Goal: Navigation & Orientation: Find specific page/section

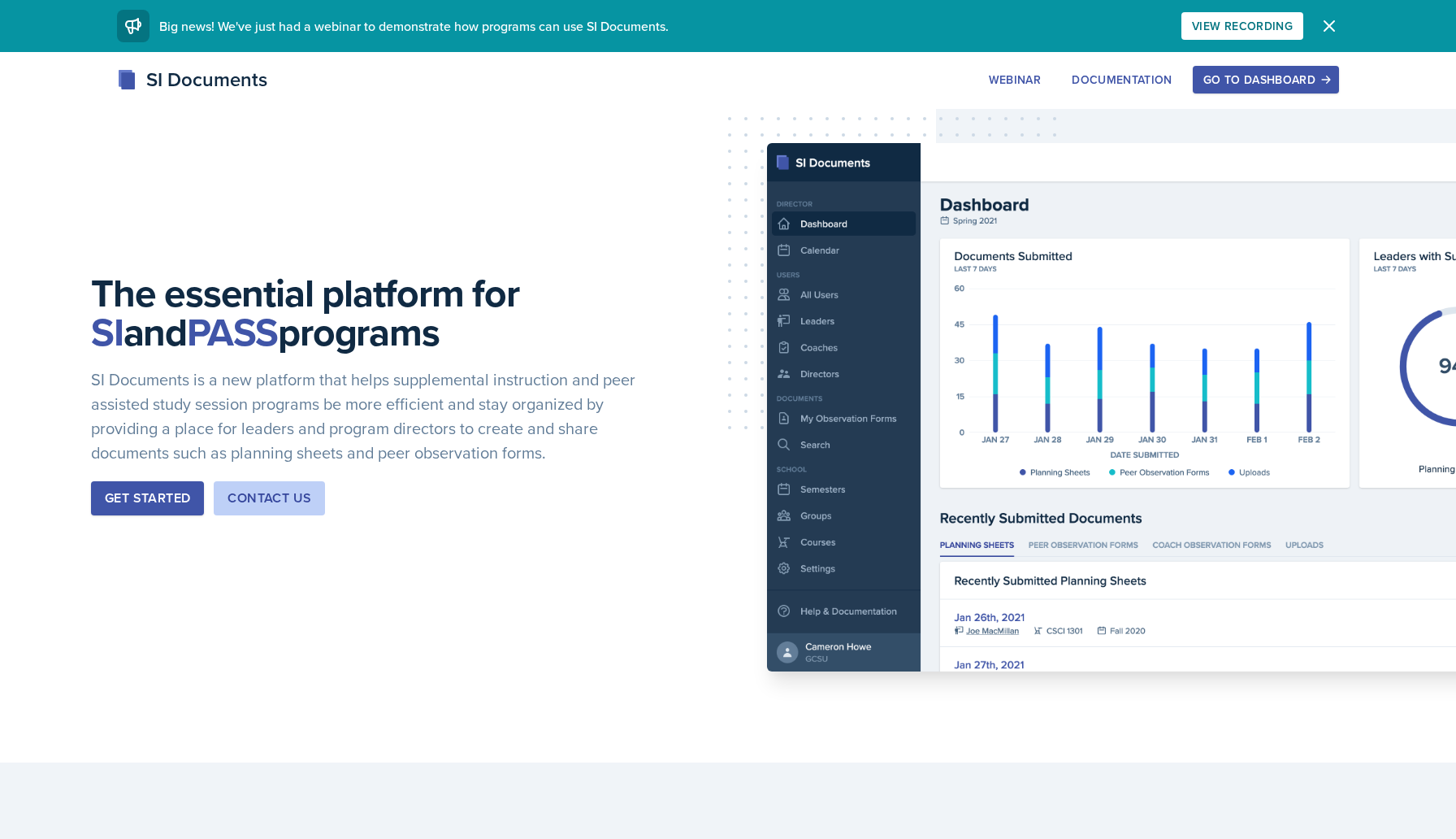
click at [1265, 78] on div "Go to Dashboard" at bounding box center [1266, 79] width 125 height 13
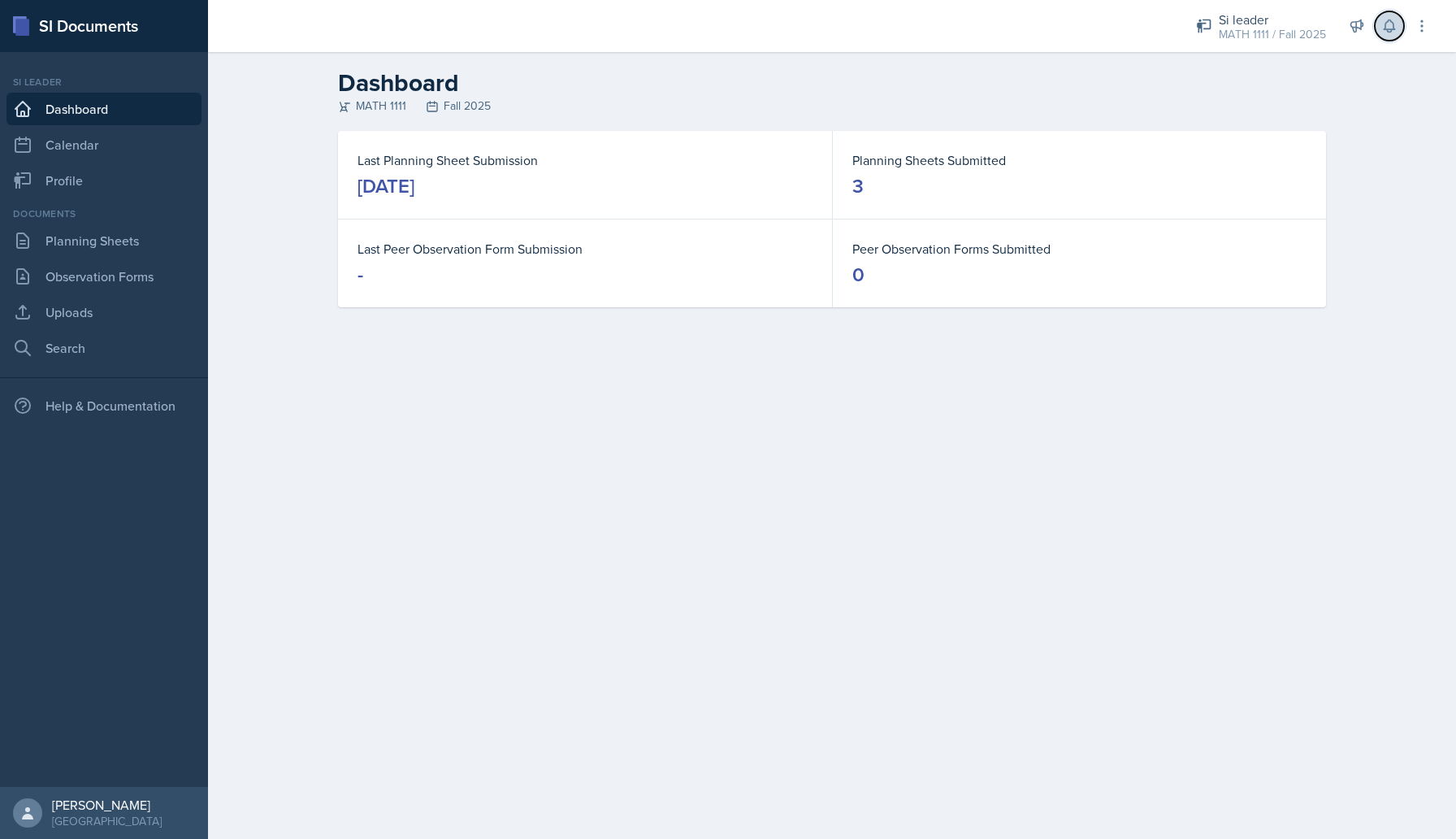
click at [1389, 32] on icon at bounding box center [1389, 27] width 11 height 13
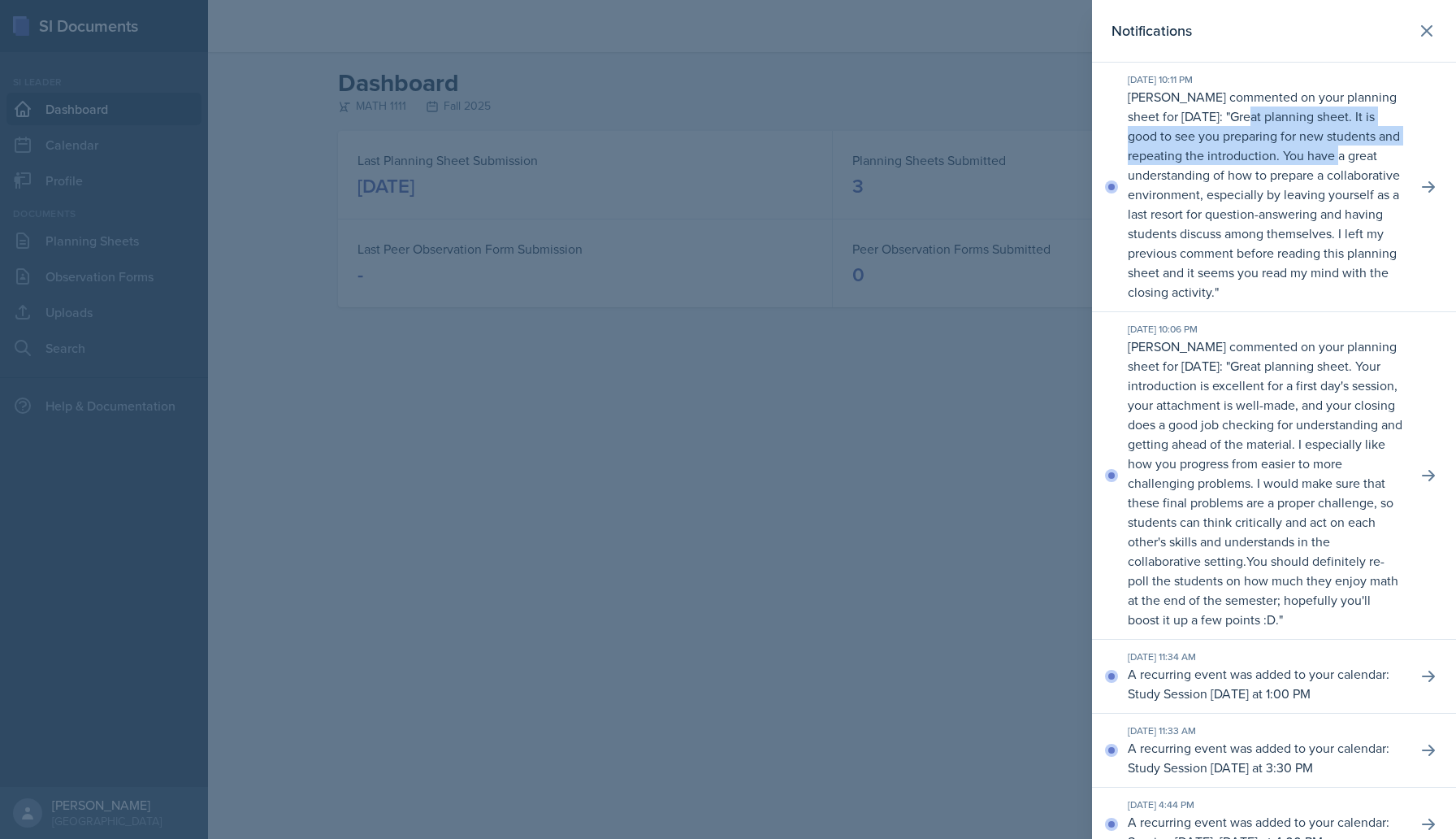
drag, startPoint x: 1274, startPoint y: 123, endPoint x: 1339, endPoint y: 150, distance: 70.4
click at [1339, 150] on p "Great planning sheet. It is good to see you preparing for new students and repe…" at bounding box center [1264, 204] width 273 height 193
click at [941, 278] on div at bounding box center [728, 419] width 1456 height 839
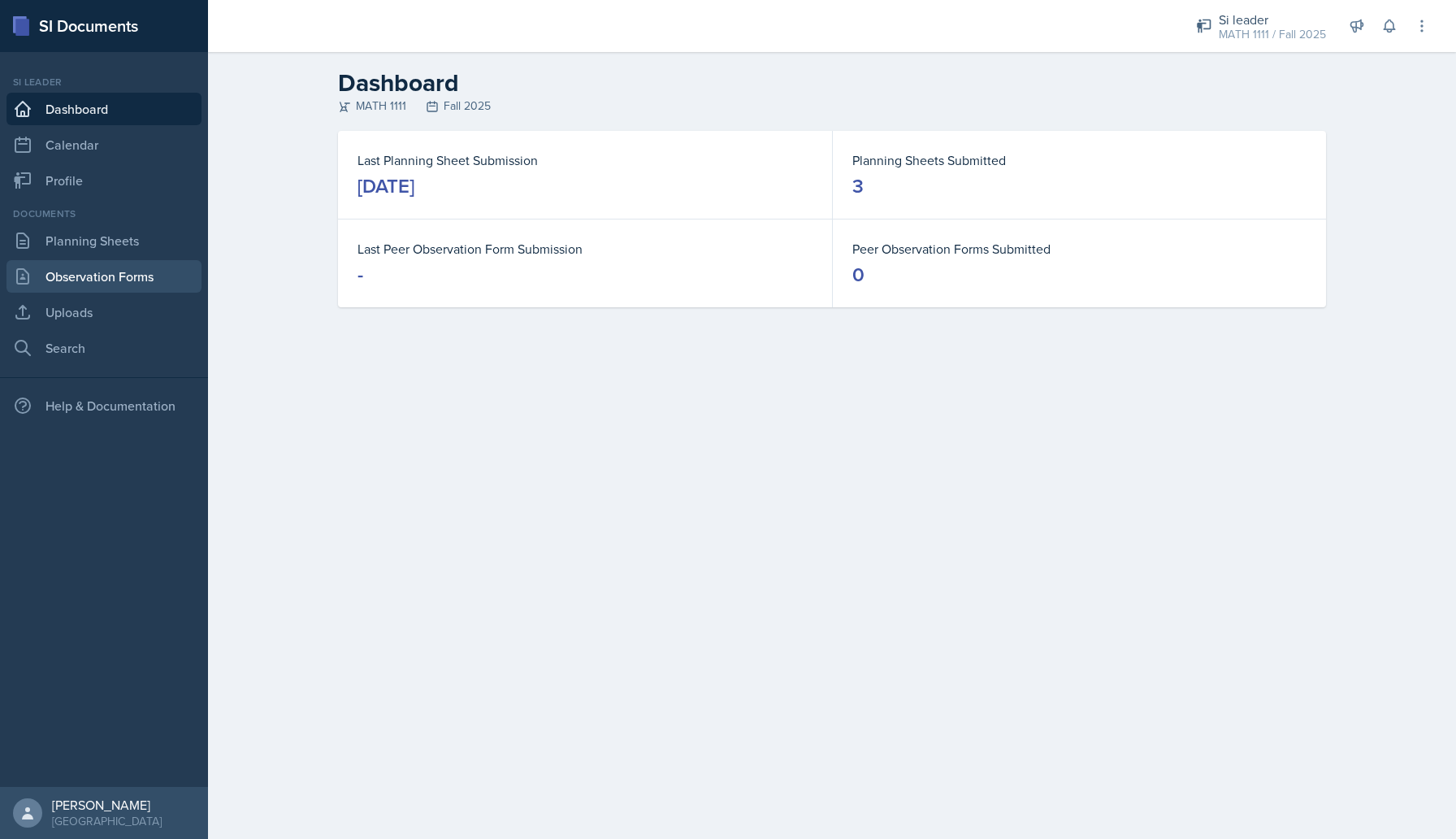
click at [123, 260] on link "Observation Forms" at bounding box center [104, 276] width 195 height 33
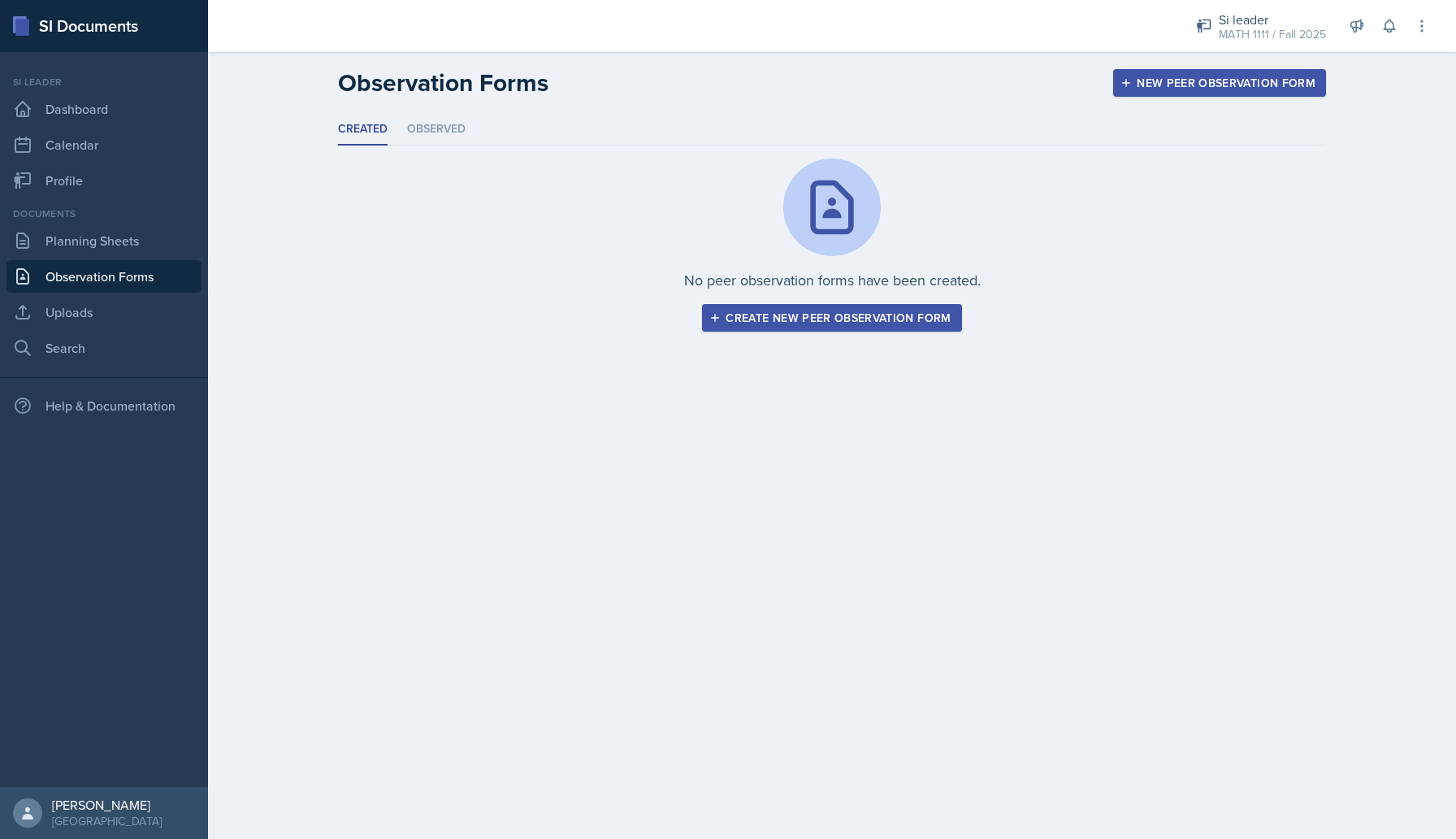
click at [123, 269] on link "Observation Forms" at bounding box center [104, 276] width 195 height 33
click at [133, 242] on link "Planning Sheets" at bounding box center [104, 240] width 195 height 33
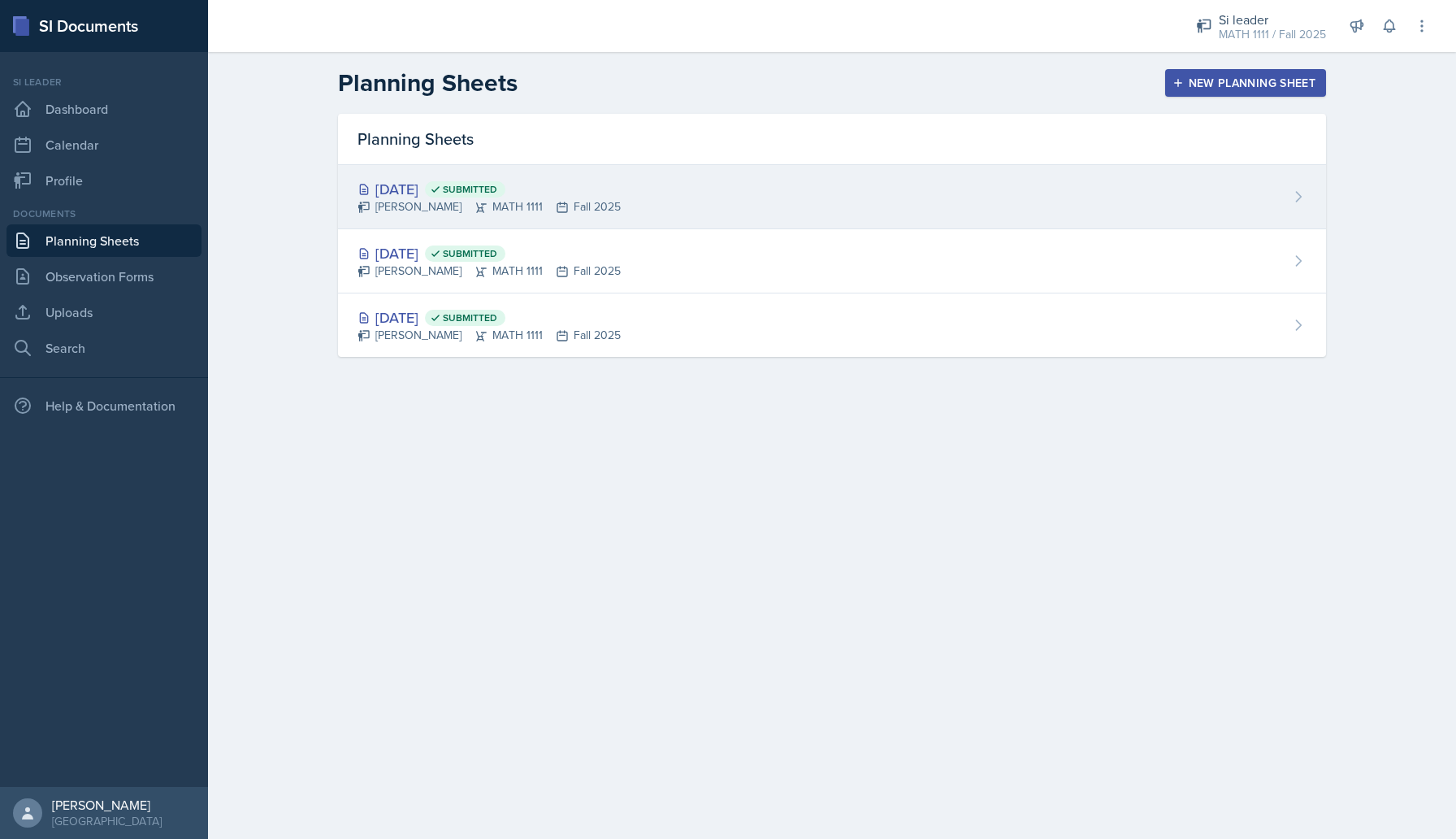
click at [492, 199] on div "[PERSON_NAME] MATH 1111 Fall 2025" at bounding box center [489, 207] width 264 height 17
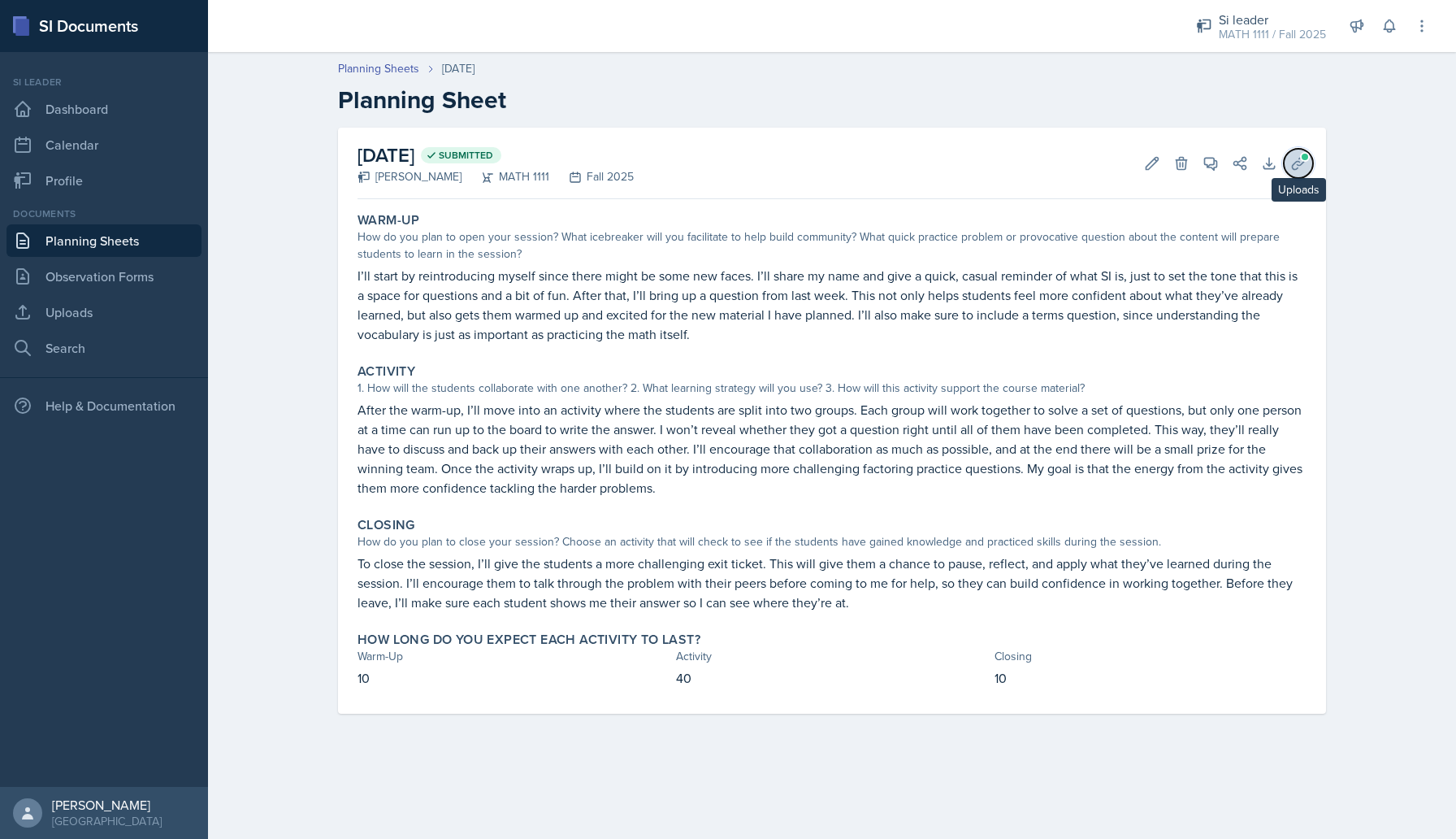
click at [1303, 164] on icon at bounding box center [1298, 163] width 16 height 16
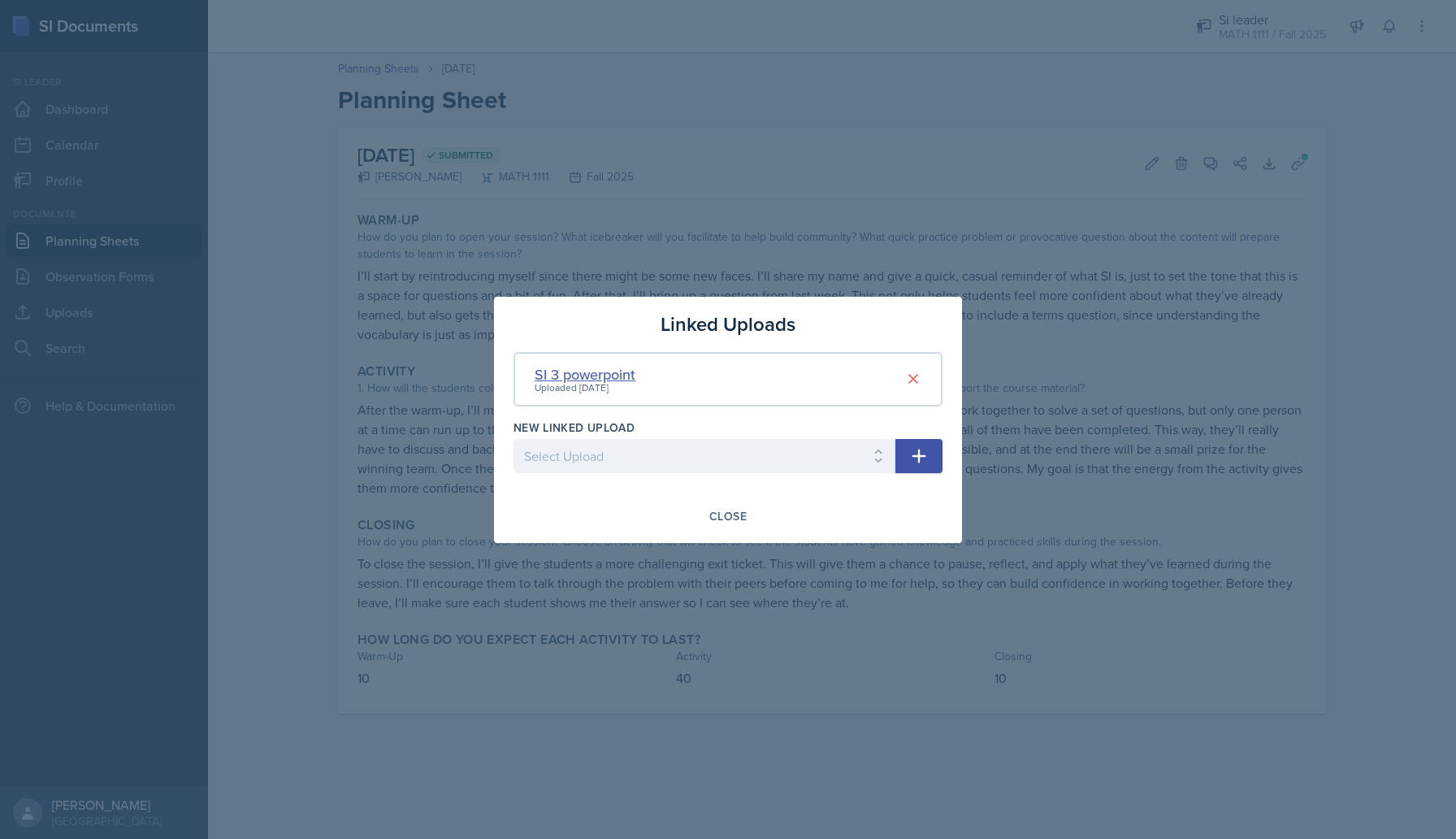
click at [621, 372] on div "SI 3 powerpoint" at bounding box center [585, 374] width 101 height 22
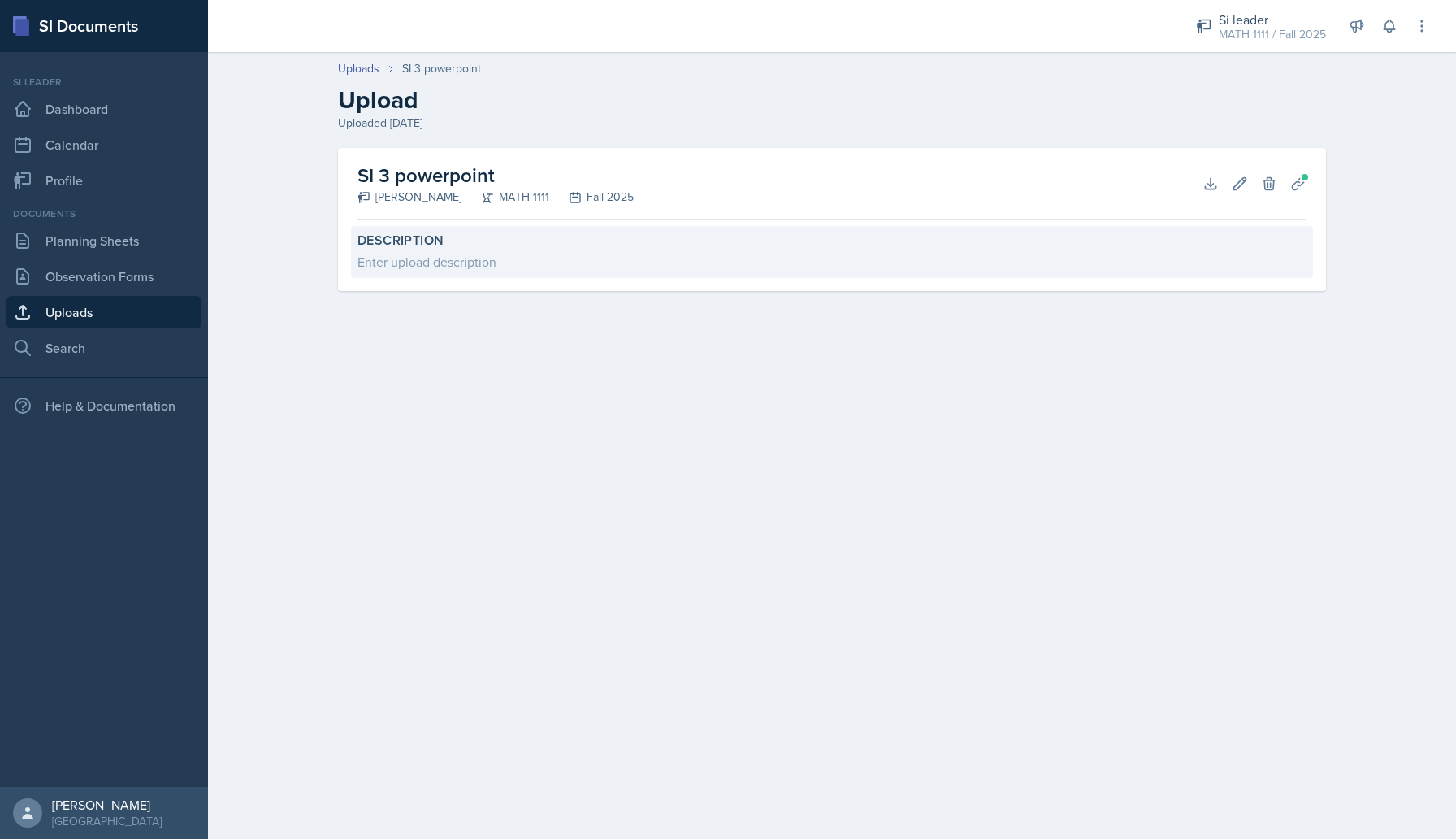
click at [397, 273] on div "Description Enter upload description" at bounding box center [832, 252] width 962 height 52
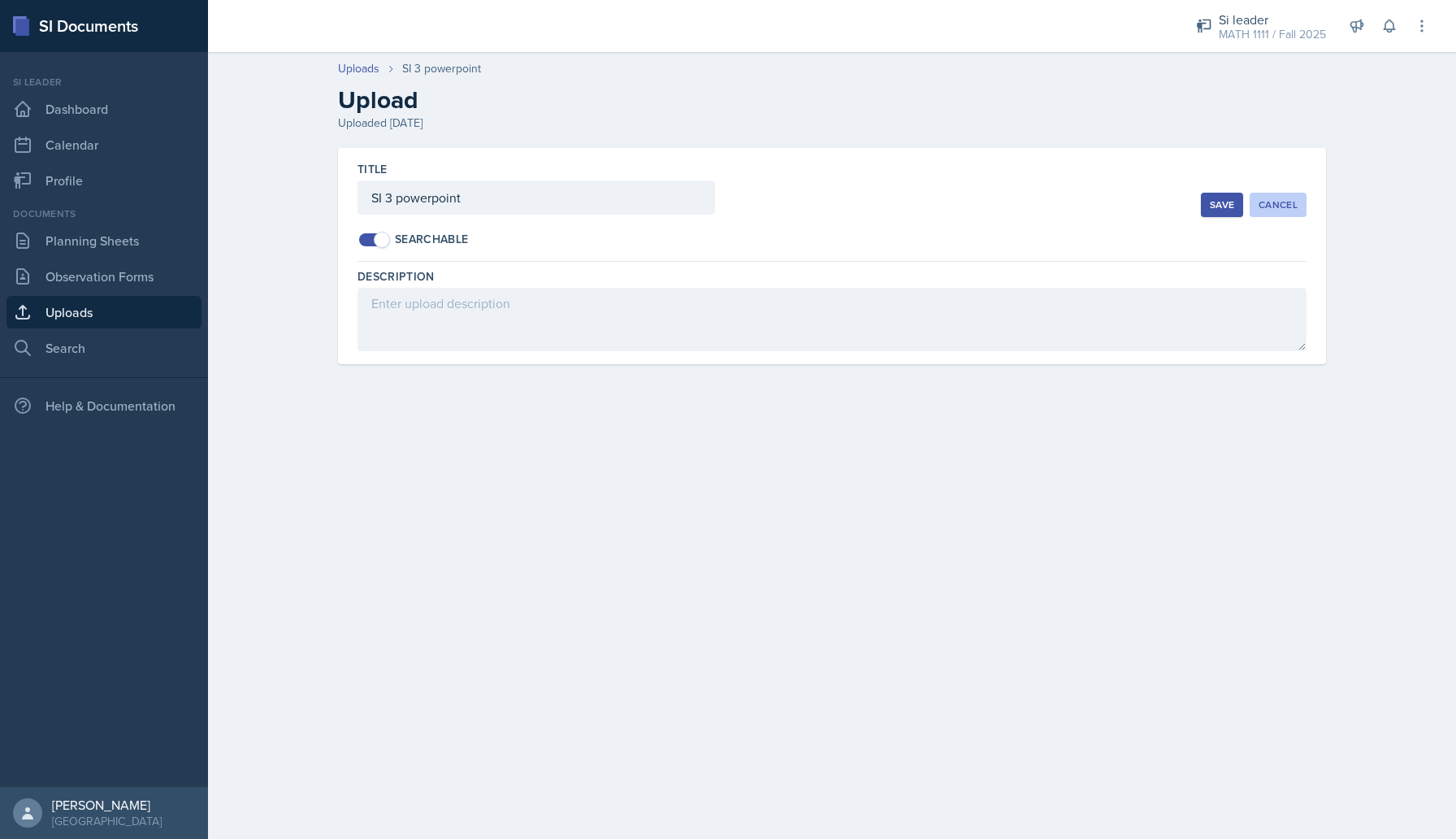
click at [1285, 204] on div "Cancel" at bounding box center [1277, 205] width 39 height 13
